Goal: Task Accomplishment & Management: Use online tool/utility

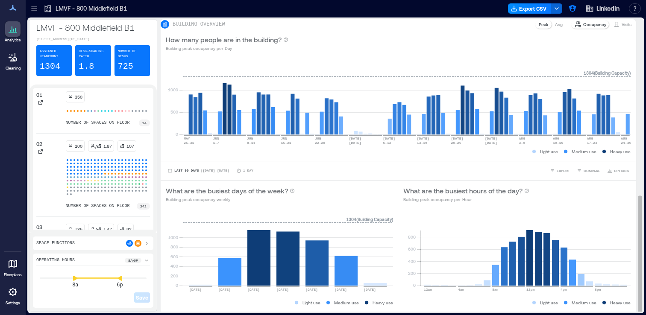
scroll to position [440, 0]
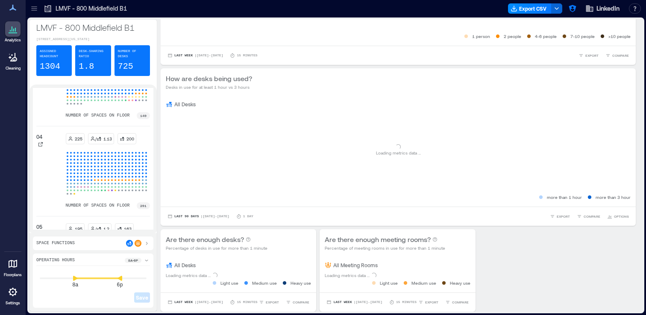
click at [15, 261] on icon at bounding box center [13, 264] width 9 height 8
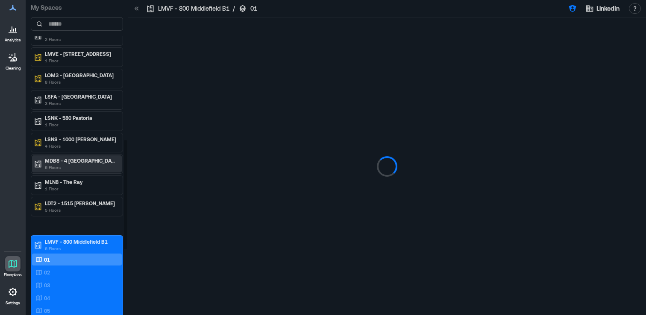
click at [88, 167] on p "6 Floors" at bounding box center [81, 167] width 72 height 7
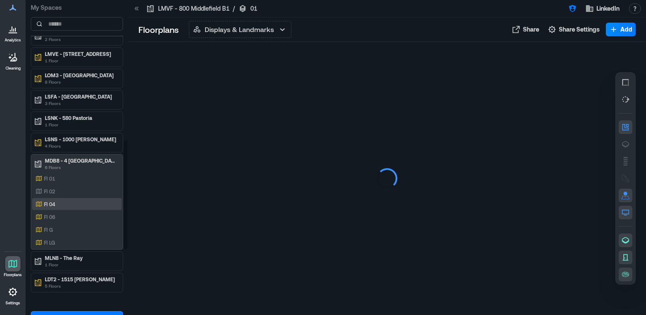
click at [69, 204] on div "Fl 04" at bounding box center [75, 204] width 83 height 9
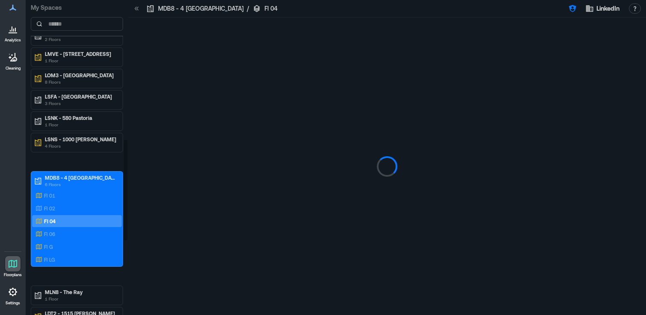
click at [69, 204] on div "Fl 02" at bounding box center [75, 208] width 83 height 9
click at [73, 221] on div "Fl 04" at bounding box center [75, 221] width 83 height 9
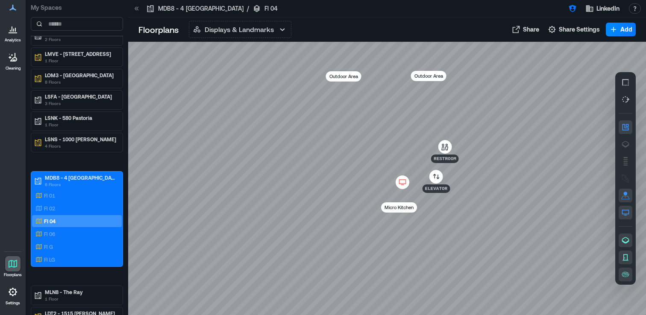
click at [402, 185] on icon at bounding box center [402, 185] width 3 height 1
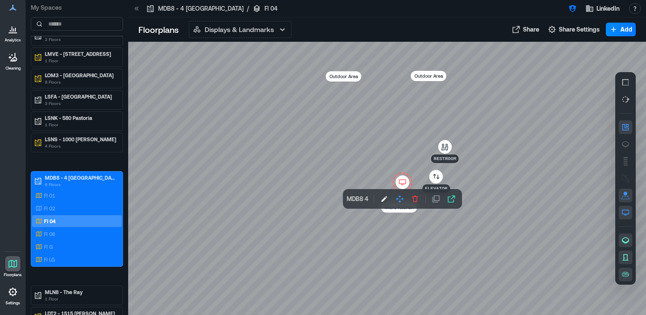
click at [486, 190] on div at bounding box center [387, 178] width 518 height 273
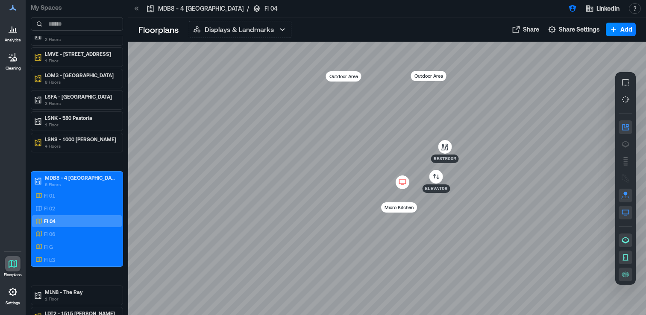
click at [402, 183] on icon at bounding box center [402, 182] width 10 height 9
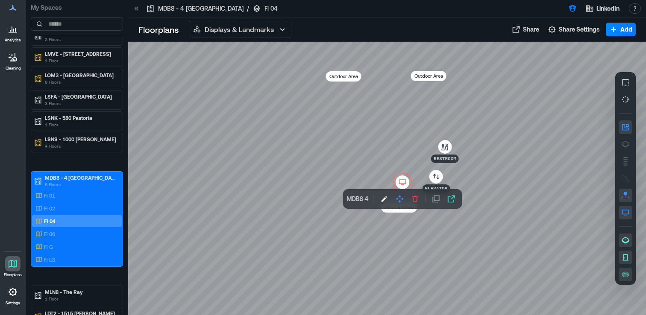
click at [402, 183] on icon at bounding box center [402, 182] width 10 height 9
click at [522, 202] on div at bounding box center [387, 178] width 518 height 273
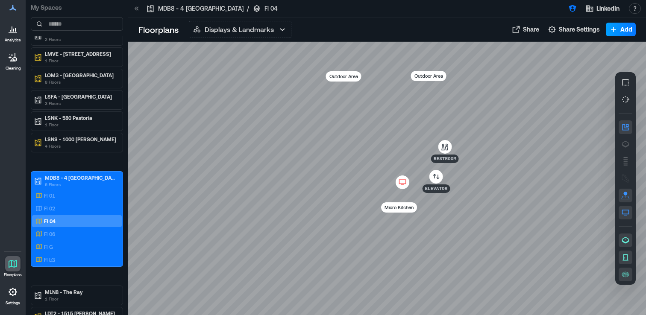
click at [623, 29] on span "Add" at bounding box center [626, 29] width 12 height 9
click at [603, 50] on button "Add a Display" at bounding box center [609, 48] width 50 height 14
click at [396, 188] on div at bounding box center [387, 178] width 518 height 273
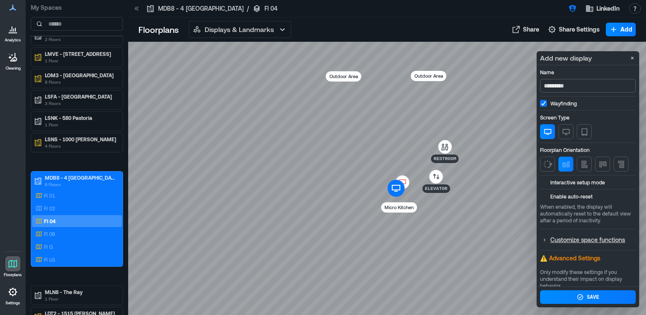
click at [561, 85] on input "*********" at bounding box center [588, 86] width 96 height 14
type input "**********"
click at [543, 180] on span at bounding box center [543, 182] width 7 height 7
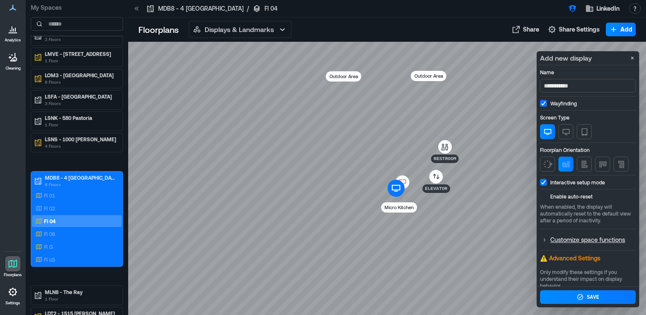
click at [543, 198] on span at bounding box center [543, 196] width 7 height 7
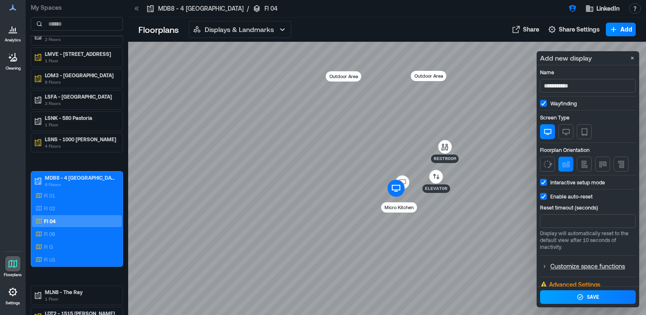
click at [584, 299] on div "Save" at bounding box center [588, 297] width 23 height 8
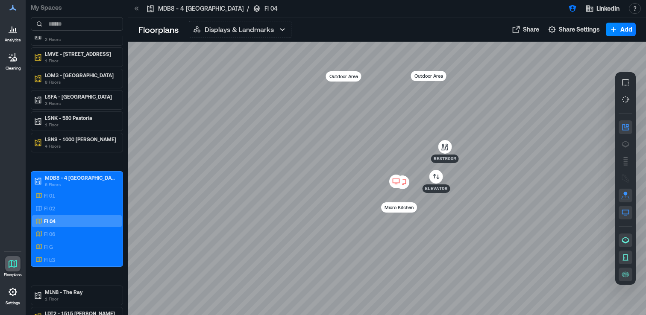
click at [408, 185] on div at bounding box center [403, 183] width 14 height 14
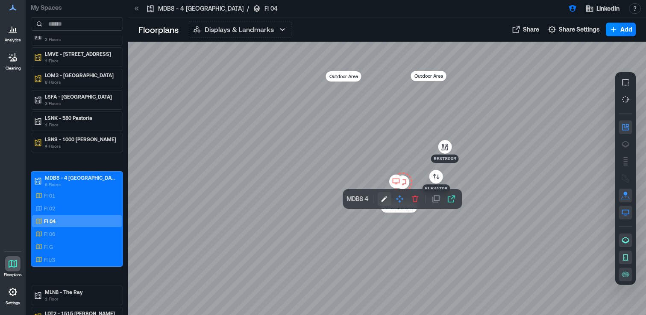
click at [388, 199] on button "button" at bounding box center [384, 199] width 14 height 14
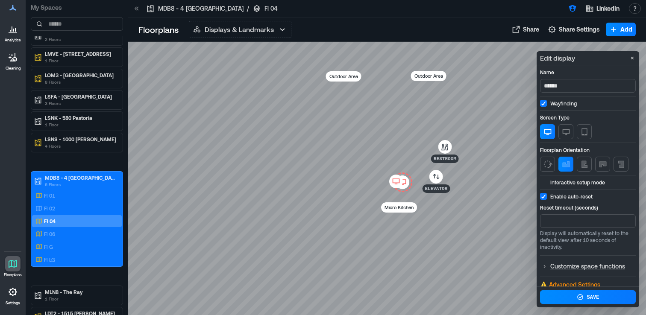
click at [396, 184] on icon at bounding box center [396, 184] width 3 height 1
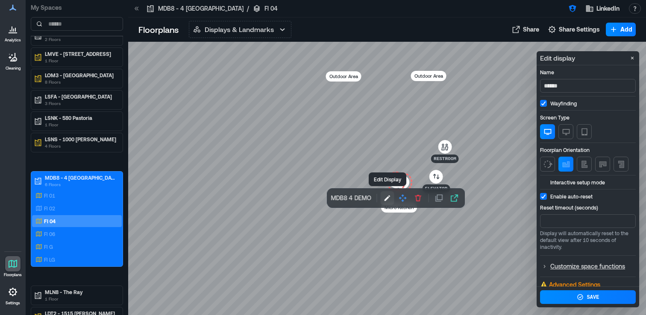
click at [387, 198] on icon "button" at bounding box center [387, 198] width 6 height 6
type input "**********"
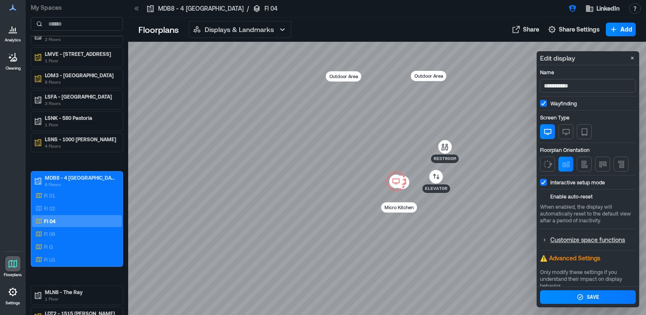
click at [544, 200] on div "Enable auto-reset When enabled, the display will automatically reset to the def…" at bounding box center [588, 209] width 96 height 32
click at [541, 195] on span at bounding box center [543, 196] width 7 height 7
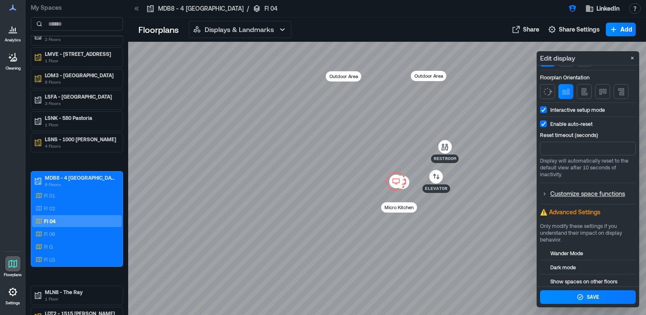
scroll to position [96, 0]
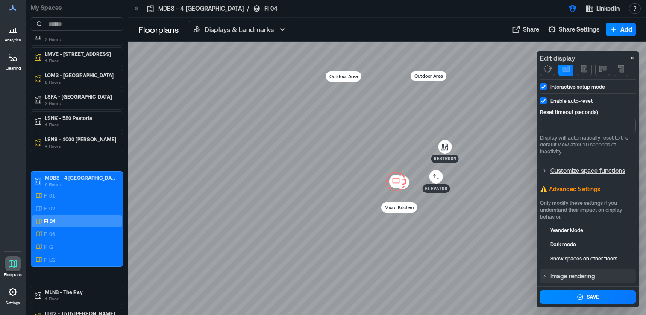
click at [544, 276] on icon at bounding box center [544, 276] width 7 height 7
click at [560, 275] on p "Image rendering" at bounding box center [592, 276] width 85 height 11
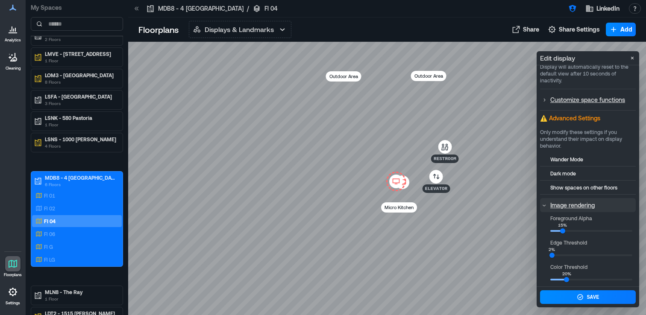
scroll to position [191, 0]
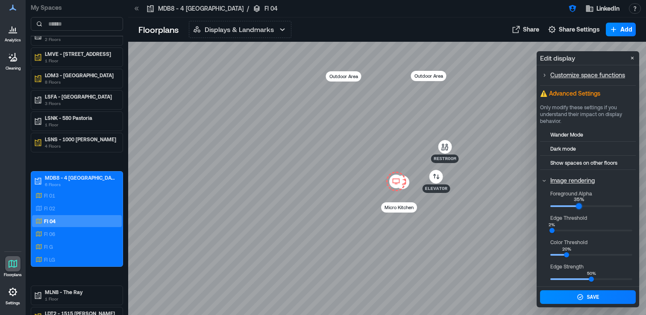
click at [579, 211] on div "Foreground Alpha 35% Edge Threshold 2% Color Threshold 20% Edge Strength 50%" at bounding box center [591, 237] width 89 height 94
click at [644, 251] on body "Analytics Cleaning Floorplans Settings My Spaces 1000 Maude 4 Floors AKL1 - Kua…" at bounding box center [323, 157] width 646 height 315
click at [570, 255] on div "25%" at bounding box center [571, 255] width 6 height 6
click at [575, 278] on div "30%" at bounding box center [575, 280] width 6 height 6
click at [591, 299] on div "Save" at bounding box center [593, 297] width 12 height 7
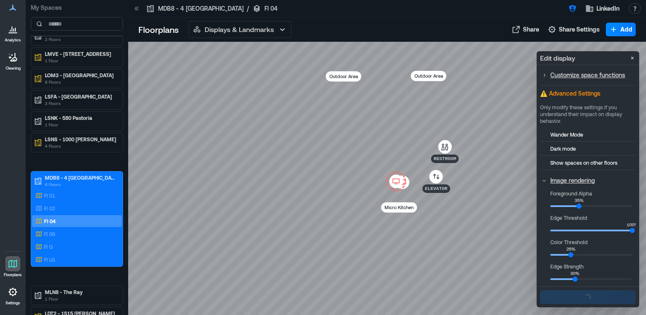
scroll to position [0, 0]
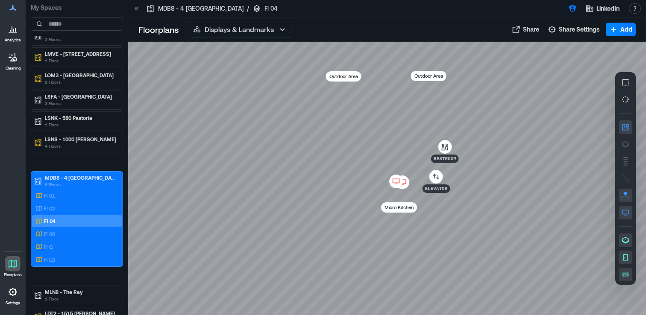
click at [396, 183] on icon at bounding box center [396, 181] width 10 height 9
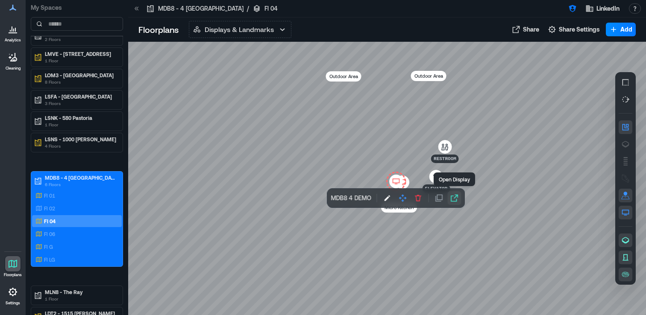
click at [452, 196] on icon "button" at bounding box center [454, 198] width 7 height 7
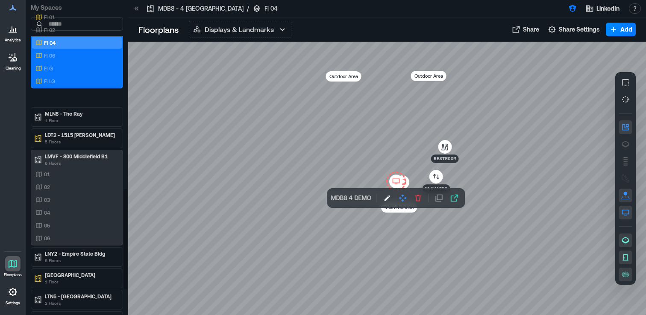
scroll to position [441, 0]
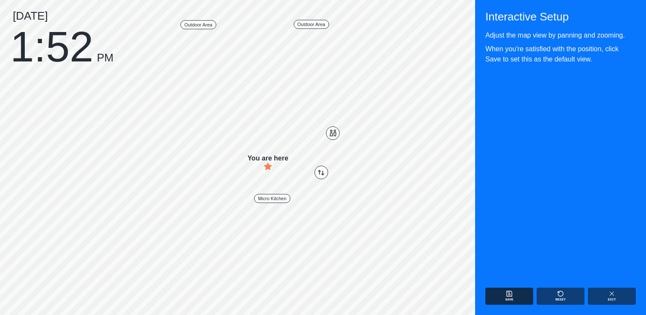
click at [520, 299] on button "Save" at bounding box center [509, 296] width 48 height 17
